Goal: Find specific page/section: Find specific page/section

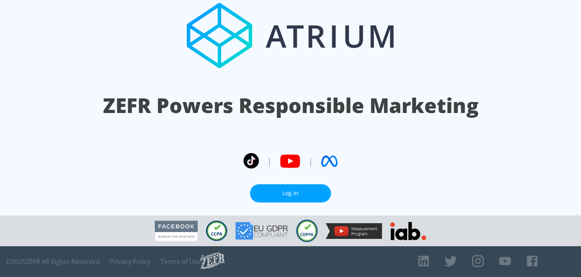
click at [299, 192] on link "Log In" at bounding box center [290, 193] width 81 height 18
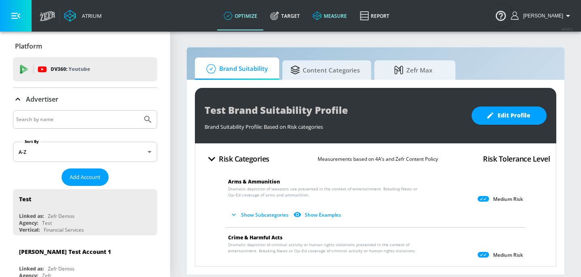
click at [344, 14] on link "measure" at bounding box center [329, 15] width 47 height 29
